Goal: Information Seeking & Learning: Understand process/instructions

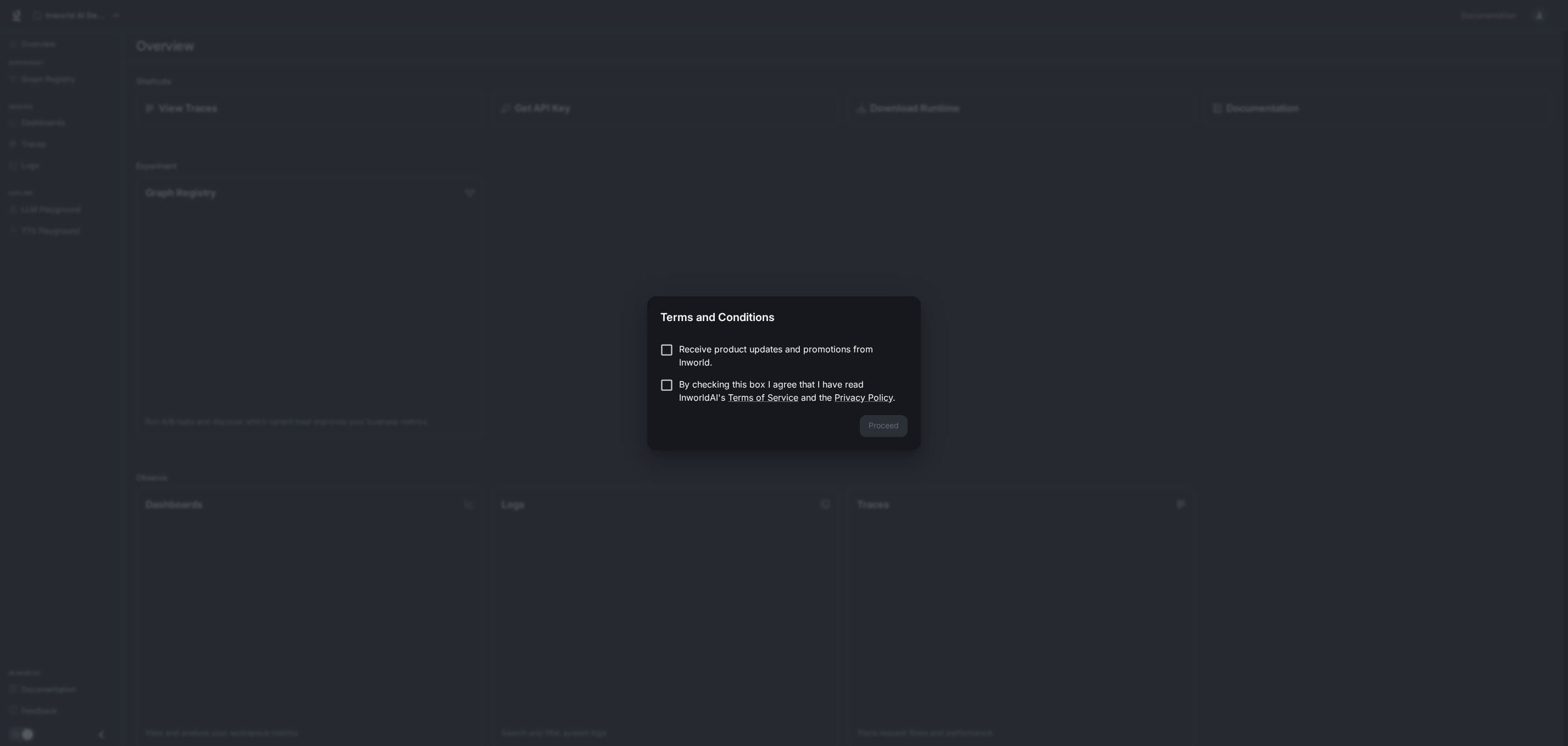
click at [708, 381] on p "By checking this box I agree that I have read InworldAI's Terms of Service and …" at bounding box center [789, 390] width 220 height 26
click at [895, 432] on button "Proceed" at bounding box center [884, 426] width 48 height 22
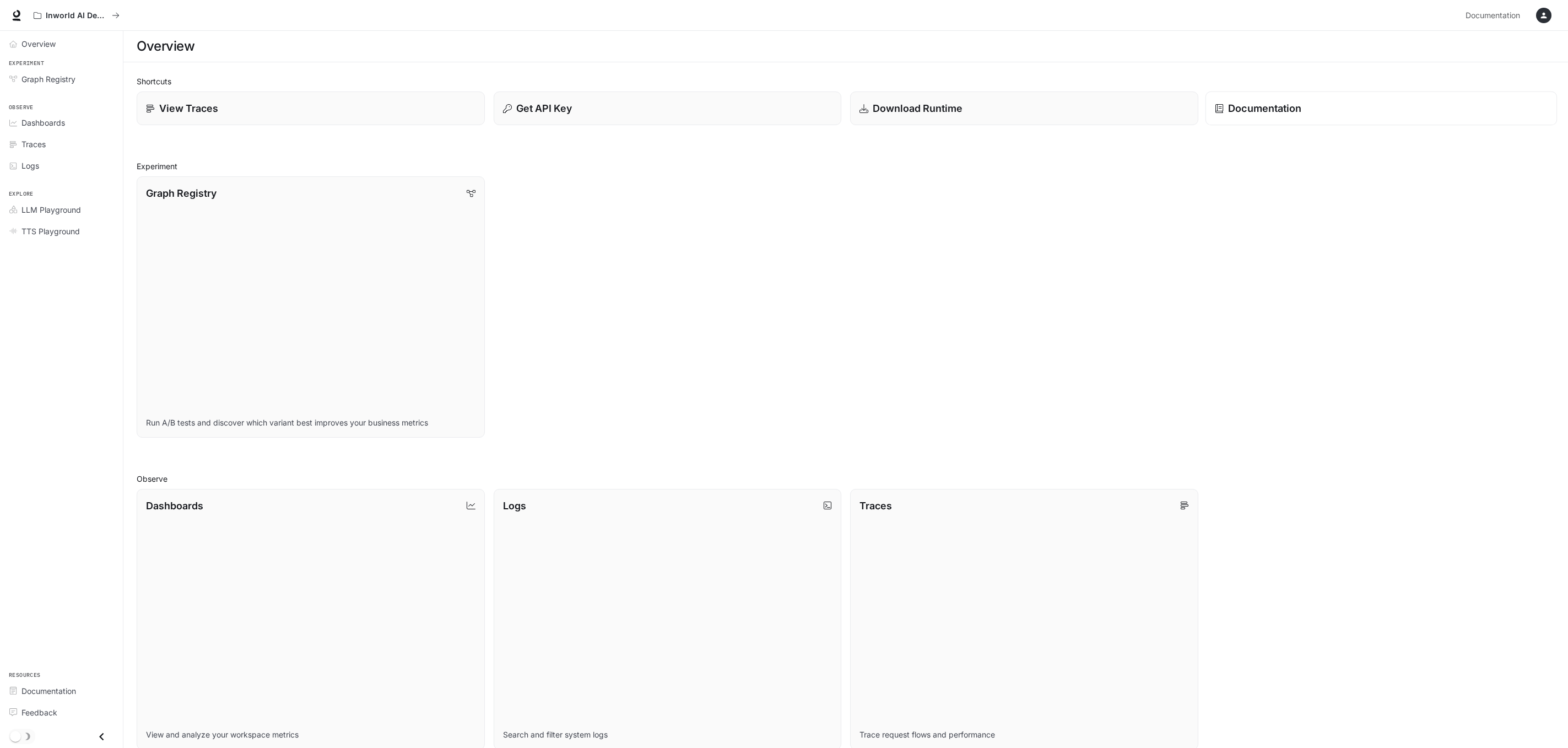
click at [1270, 104] on p "Documentation" at bounding box center [1265, 108] width 73 height 15
